Goal: Transaction & Acquisition: Purchase product/service

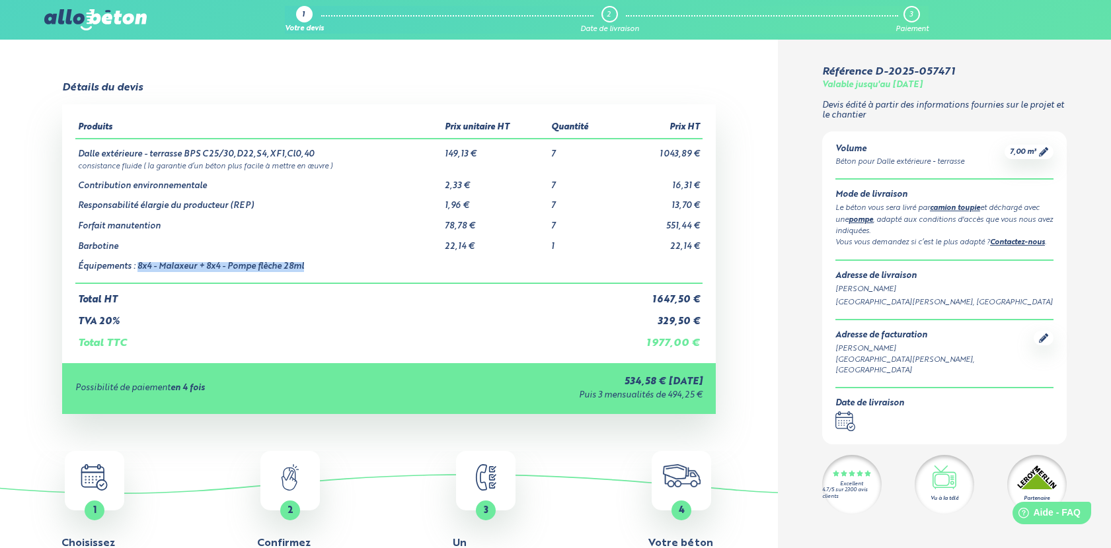
drag, startPoint x: 137, startPoint y: 265, endPoint x: 308, endPoint y: 268, distance: 171.1
click at [308, 268] on td "Équipements : 8x4 - Malaxeur + 8x4 - Pompe flèche 28ml" at bounding box center [258, 268] width 367 height 32
drag, startPoint x: 186, startPoint y: 155, endPoint x: 315, endPoint y: 155, distance: 128.8
click at [315, 155] on td "Dalle extérieure - terrasse BPS C25/30,D22,S4,XF1,Cl0,40" at bounding box center [258, 149] width 367 height 21
click at [204, 152] on td "Dalle extérieure - terrasse BPS C25/30,D22,S4,XF1,Cl0,40" at bounding box center [258, 149] width 367 height 21
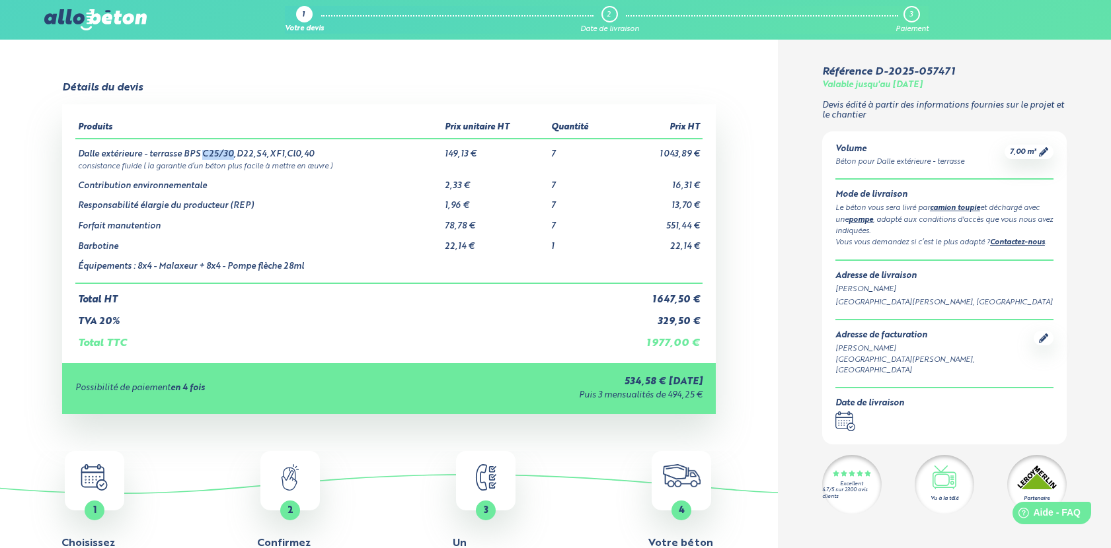
drag, startPoint x: 204, startPoint y: 152, endPoint x: 232, endPoint y: 151, distance: 27.8
click at [232, 151] on td "Dalle extérieure - terrasse BPS C25/30,D22,S4,XF1,Cl0,40" at bounding box center [258, 149] width 367 height 21
drag, startPoint x: 236, startPoint y: 153, endPoint x: 250, endPoint y: 152, distance: 13.9
click at [250, 152] on td "Dalle extérieure - terrasse BPS C25/30,D22,S4,XF1,Cl0,40" at bounding box center [258, 149] width 367 height 21
drag, startPoint x: 254, startPoint y: 154, endPoint x: 265, endPoint y: 154, distance: 11.2
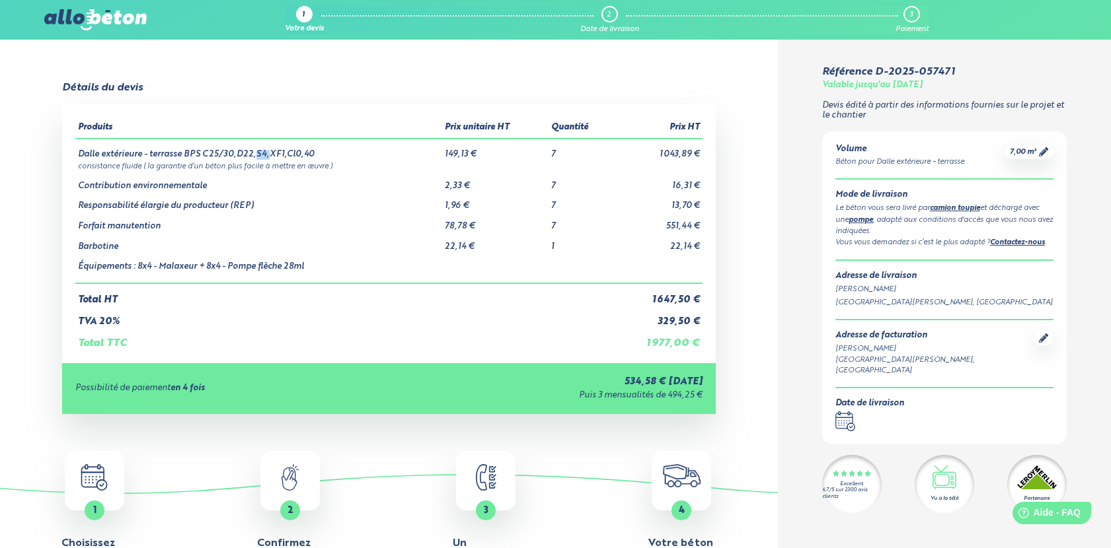
click at [265, 154] on td "Dalle extérieure - terrasse BPS C25/30,D22,S4,XF1,Cl0,40" at bounding box center [258, 149] width 367 height 21
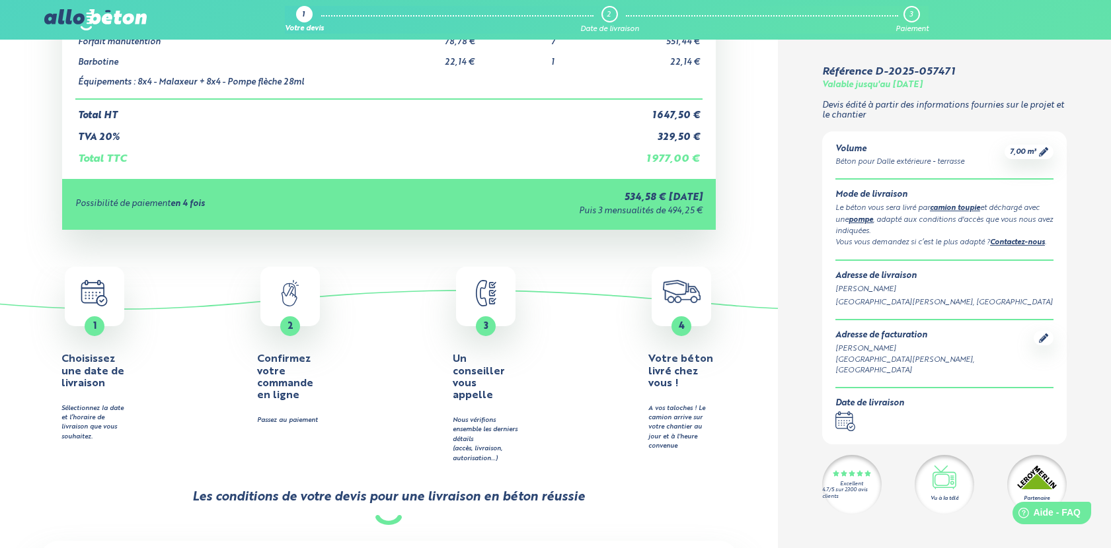
scroll to position [219, 0]
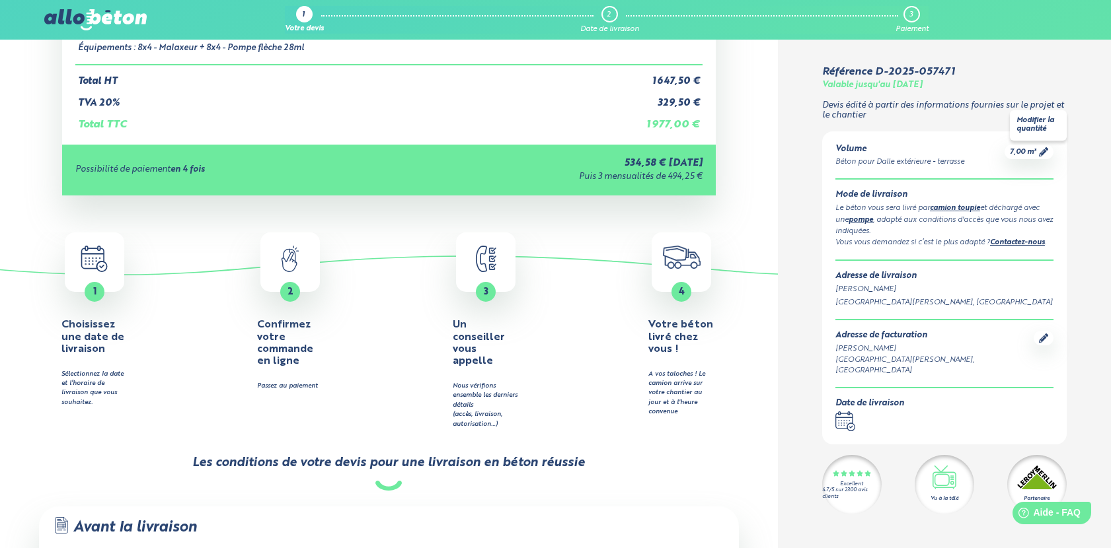
click at [1011, 151] on span "7,00 m³" at bounding box center [1023, 152] width 26 height 10
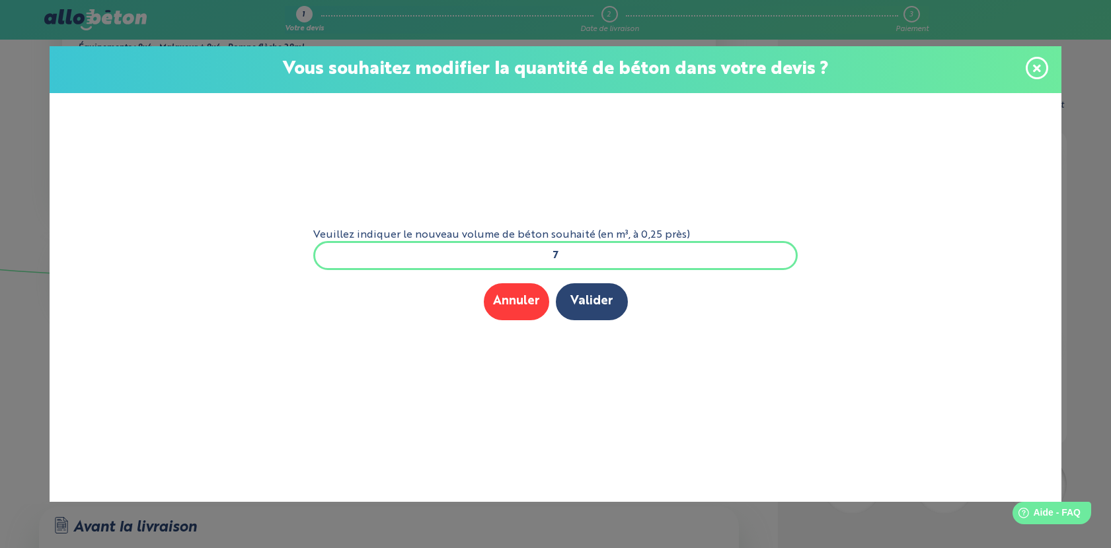
drag, startPoint x: 570, startPoint y: 256, endPoint x: 511, endPoint y: 255, distance: 58.8
click at [511, 255] on input "7" at bounding box center [555, 255] width 485 height 29
type input "5"
click at [579, 303] on button "Valider" at bounding box center [592, 301] width 72 height 36
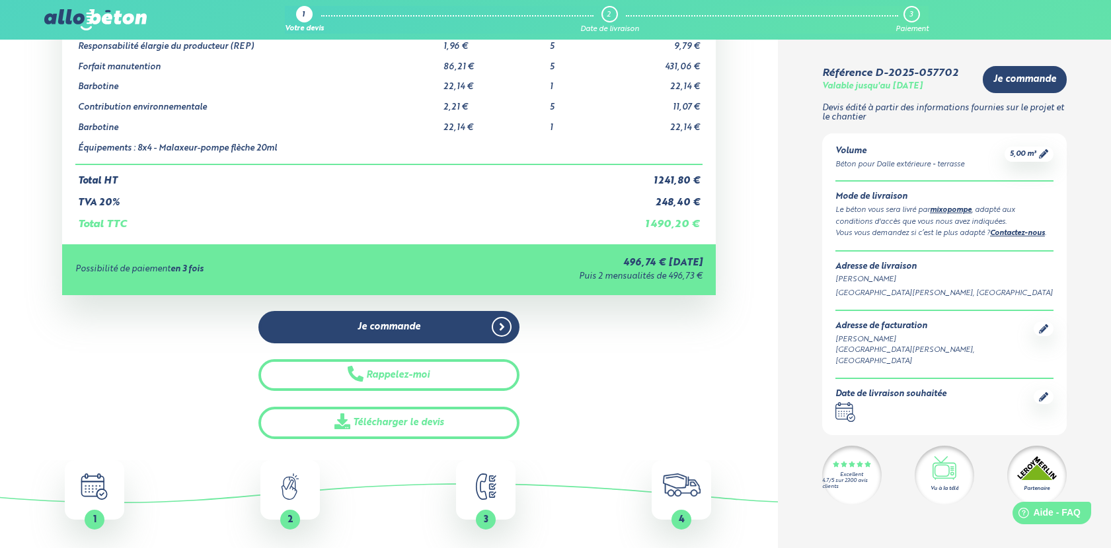
scroll to position [194, 0]
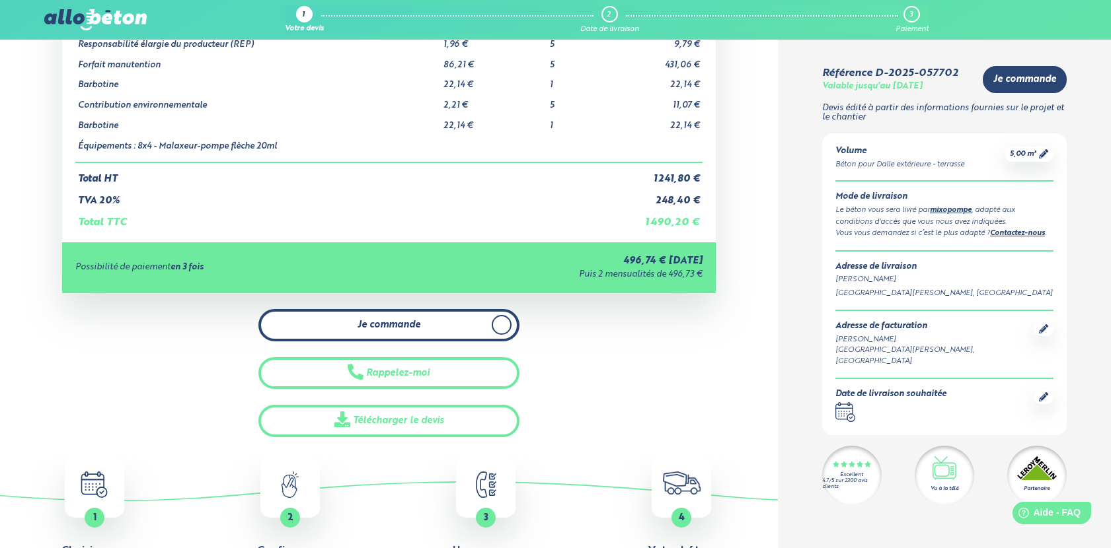
click at [437, 326] on link "Je commande" at bounding box center [388, 325] width 261 height 32
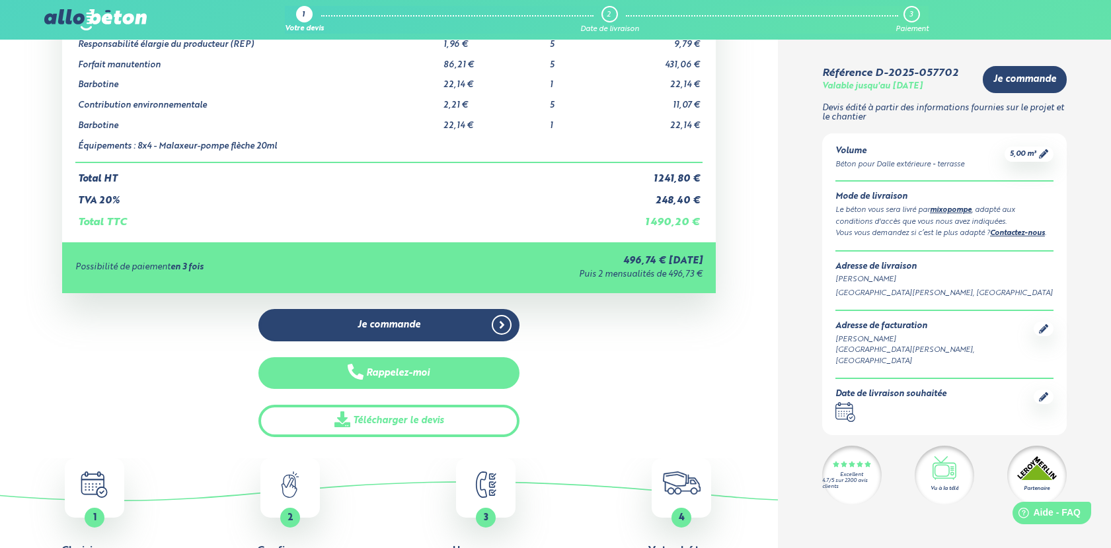
click at [398, 375] on button "Rappelez-moi" at bounding box center [388, 373] width 261 height 32
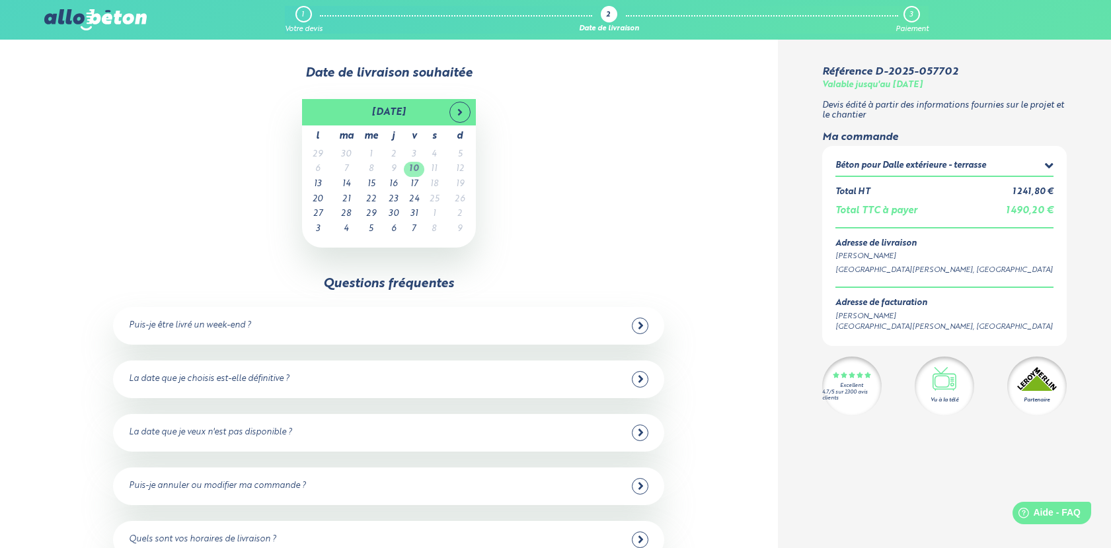
click at [414, 170] on td "10" at bounding box center [414, 169] width 20 height 15
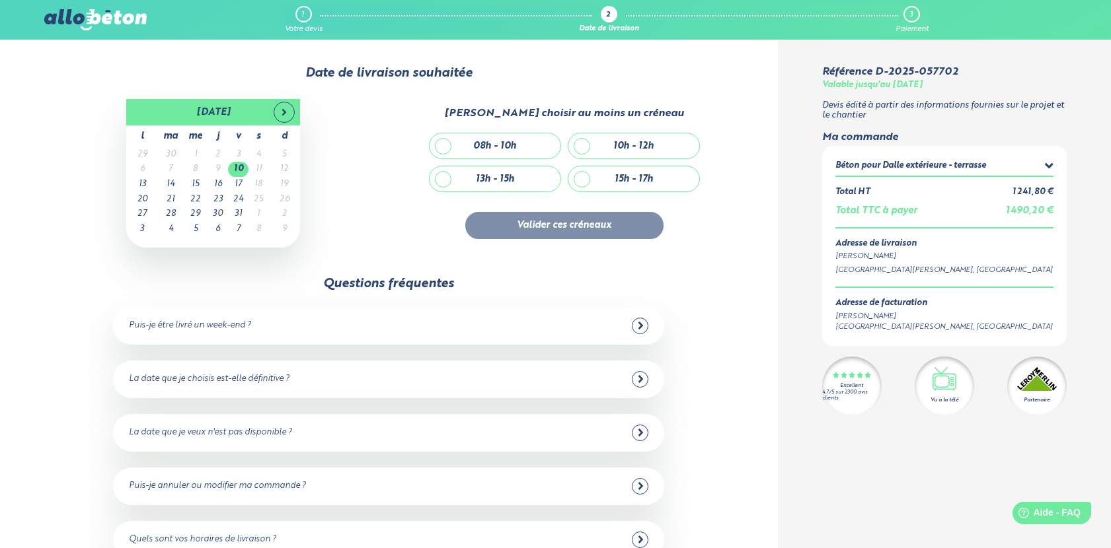
click at [482, 141] on div "08h - 10h" at bounding box center [494, 146] width 43 height 11
checkbox input "true"
click at [577, 228] on button "Valider ces créneaux" at bounding box center [564, 225] width 198 height 27
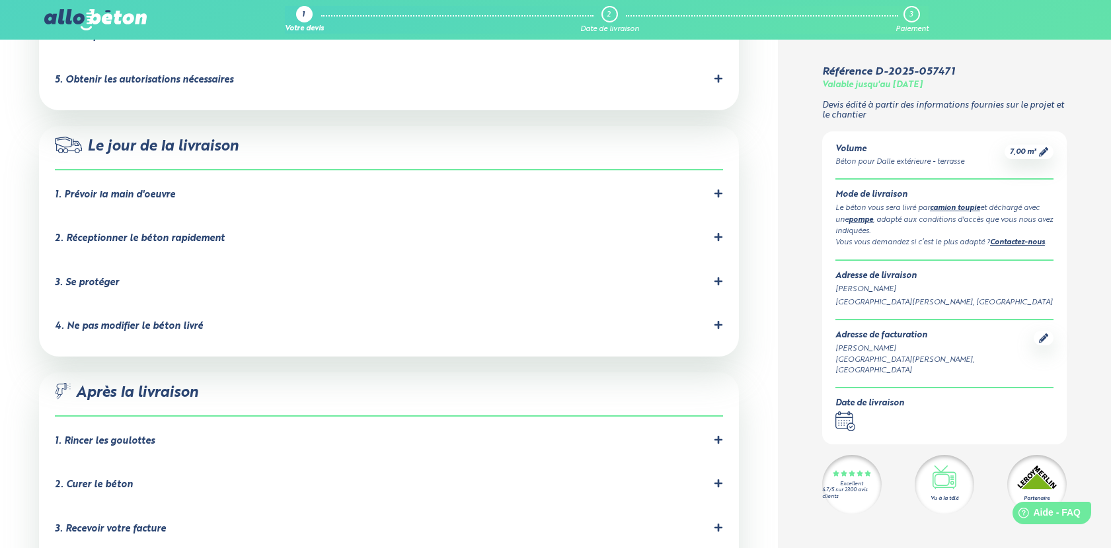
scroll to position [930, 0]
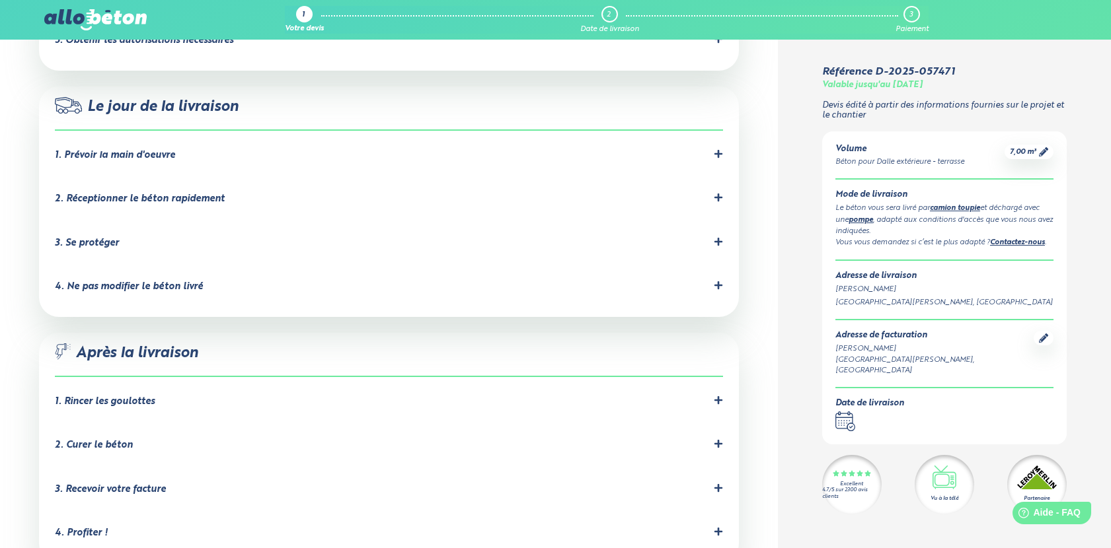
click at [140, 268] on li "4. Ne pas modifier le béton livré Le béton a été formulé précisément en central…" at bounding box center [389, 290] width 668 height 44
click at [141, 281] on div "4. Ne pas modifier le béton livré" at bounding box center [129, 286] width 148 height 11
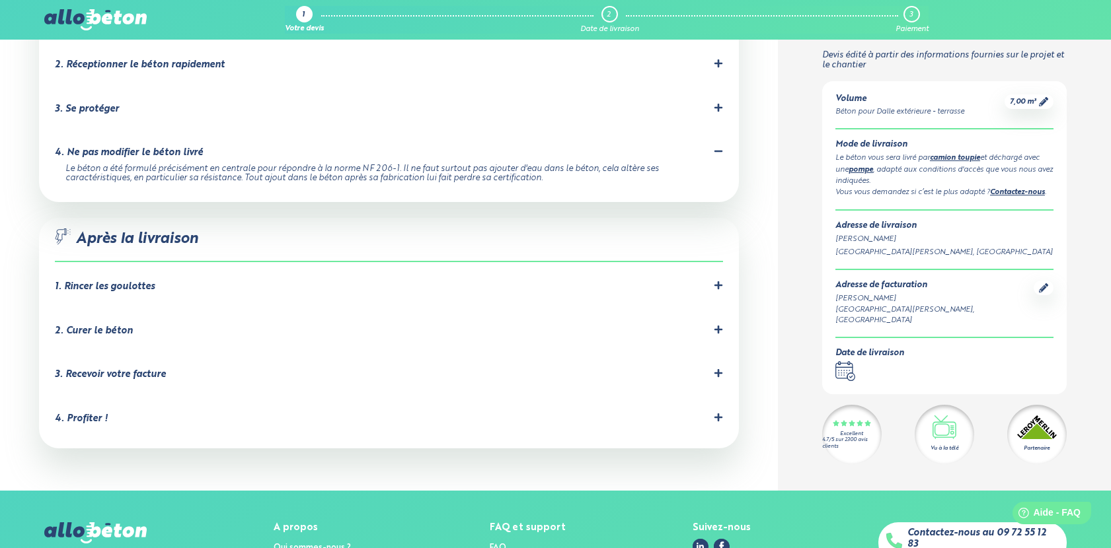
scroll to position [1071, 0]
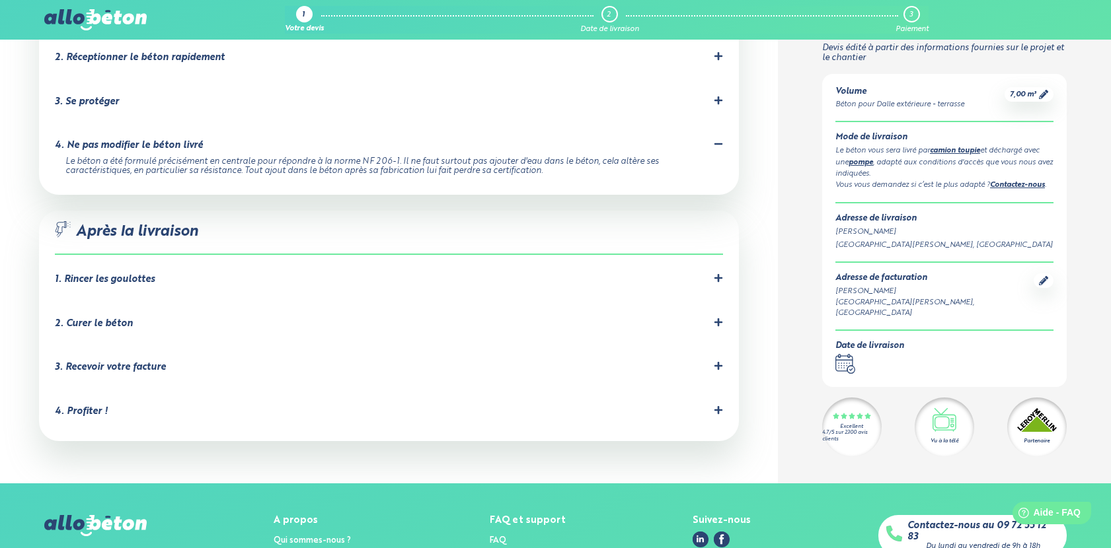
click at [114, 318] on div "2. Curer le béton" at bounding box center [94, 323] width 78 height 11
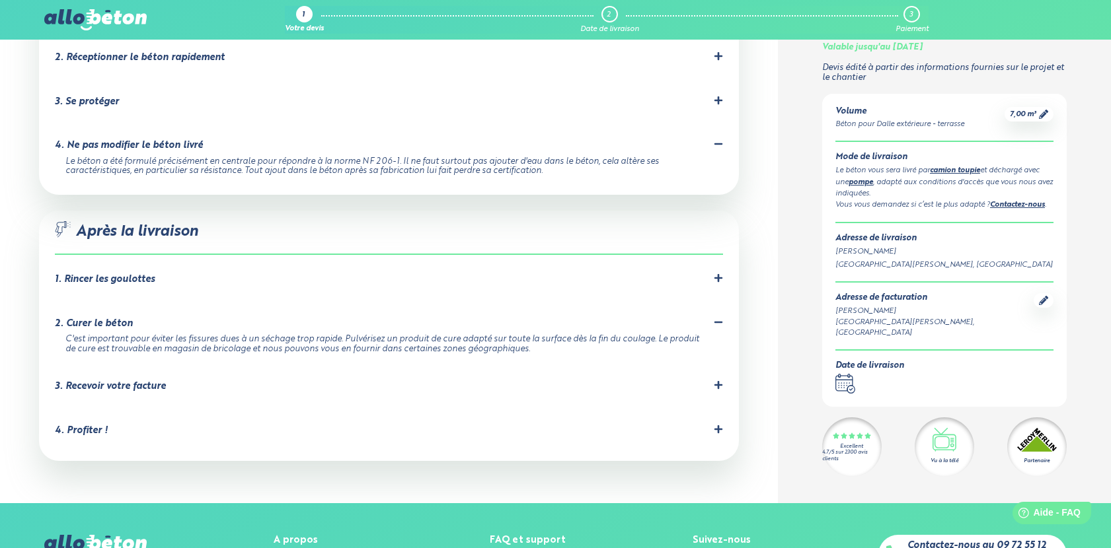
click at [112, 381] on div "3. Recevoir votre facture" at bounding box center [110, 386] width 111 height 11
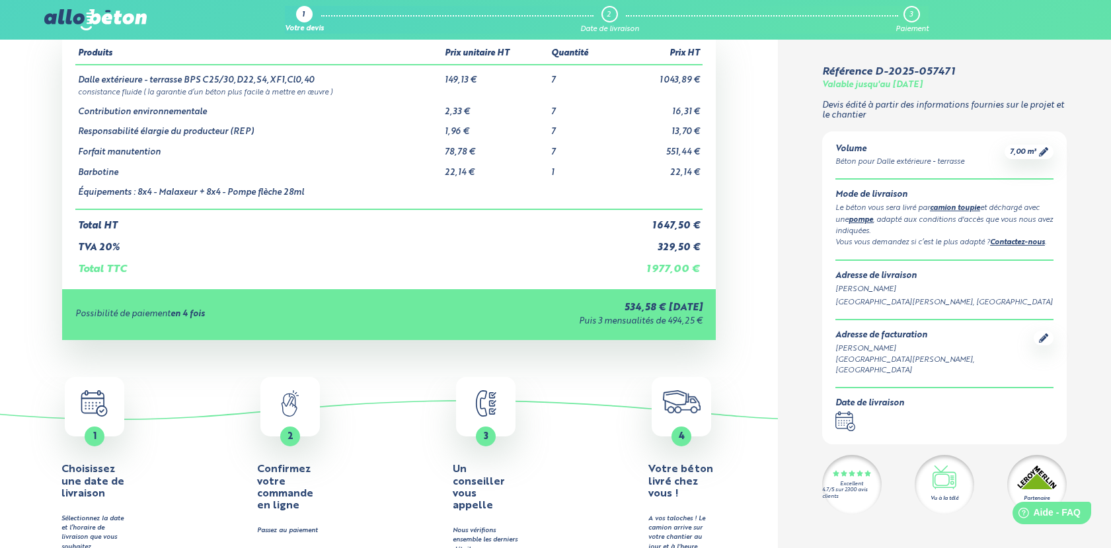
scroll to position [0, 0]
